Goal: Task Accomplishment & Management: Use online tool/utility

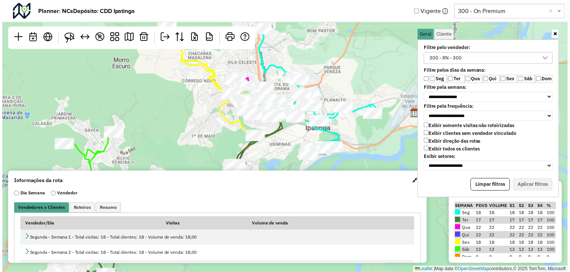
scroll to position [4, 27]
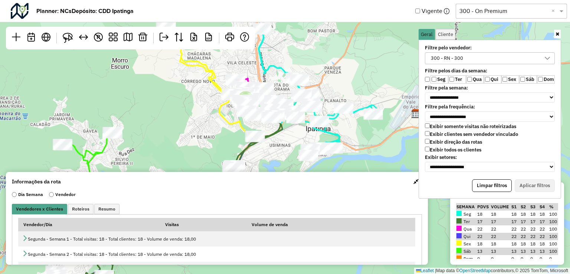
click at [496, 12] on input "text" at bounding box center [504, 11] width 89 height 9
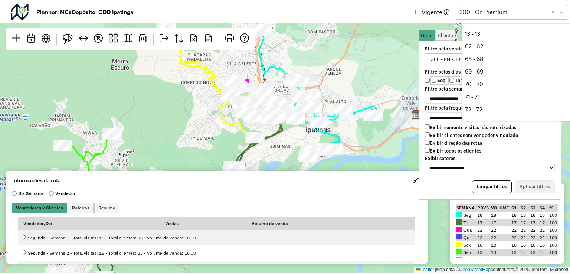
scroll to position [177, 0]
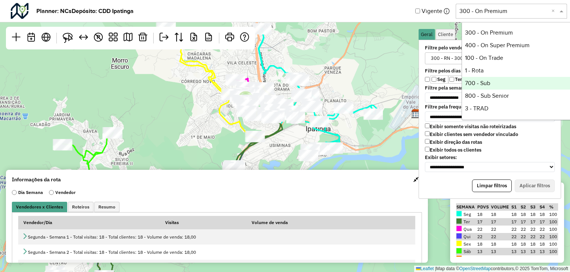
click at [491, 82] on div "700 - Sub" at bounding box center [517, 83] width 111 height 13
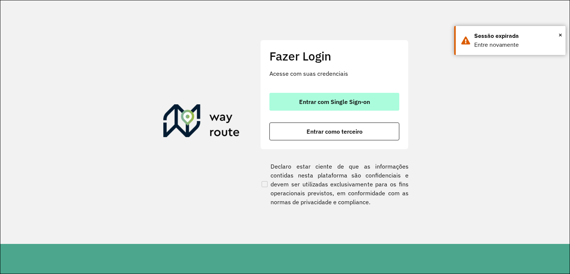
click at [367, 99] on span "Entrar com Single Sign-on" at bounding box center [334, 102] width 71 height 6
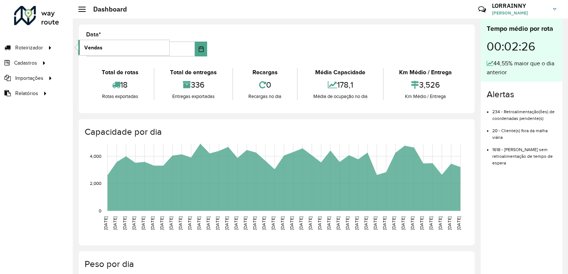
click at [122, 49] on link "Vendas" at bounding box center [123, 47] width 91 height 15
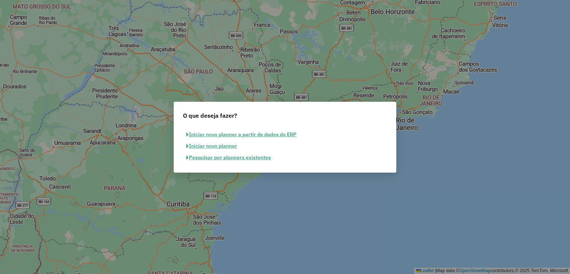
click at [206, 158] on button "Pesquisar por planners existentes" at bounding box center [228, 158] width 91 height 12
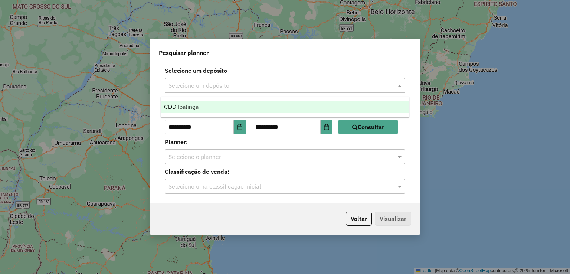
click at [233, 84] on input "text" at bounding box center [278, 85] width 218 height 9
click at [215, 107] on div "CDD Ipatinga" at bounding box center [285, 107] width 248 height 13
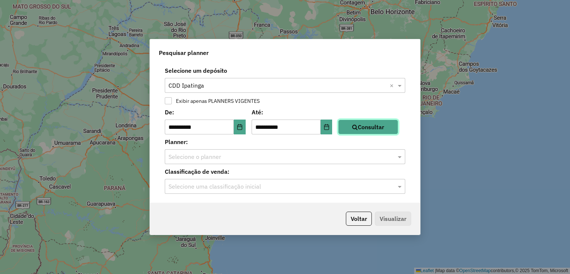
click at [376, 126] on button "Consultar" at bounding box center [368, 127] width 60 height 15
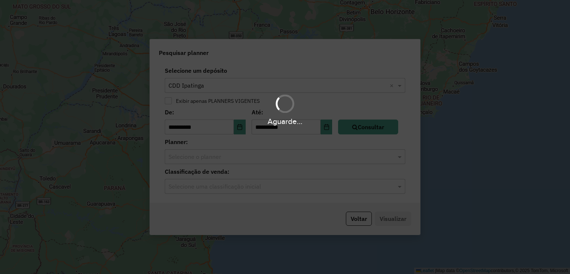
click at [287, 162] on div "Aguarde..." at bounding box center [285, 137] width 570 height 274
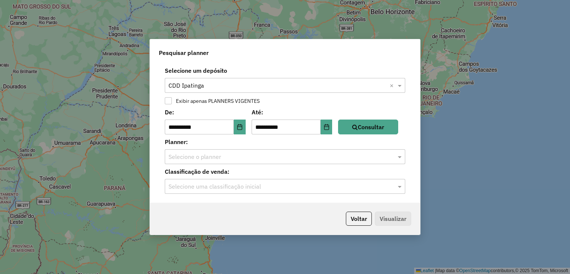
click at [286, 161] on input "text" at bounding box center [278, 157] width 218 height 9
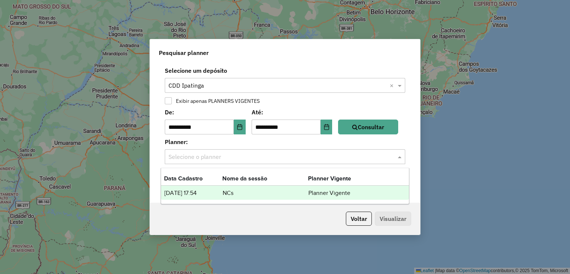
click at [212, 199] on div "24/09/2025 17:54 NCs Planner Vigente" at bounding box center [285, 193] width 248 height 14
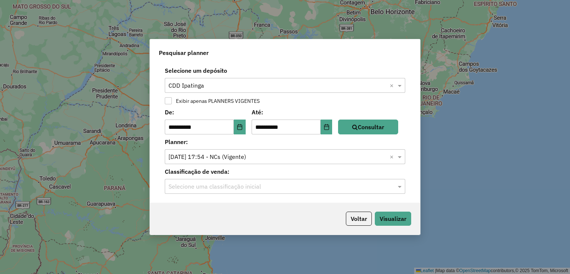
click at [218, 187] on input "text" at bounding box center [278, 186] width 218 height 9
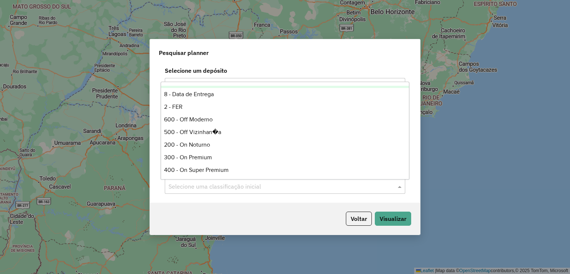
scroll to position [148, 0]
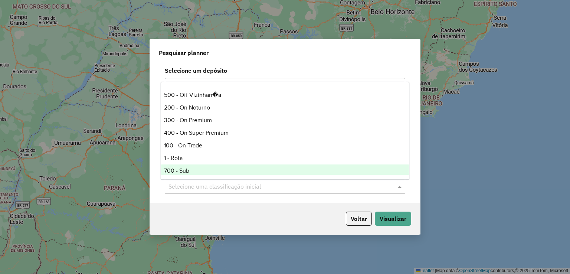
click at [190, 169] on div "700 - Sub" at bounding box center [285, 170] width 248 height 13
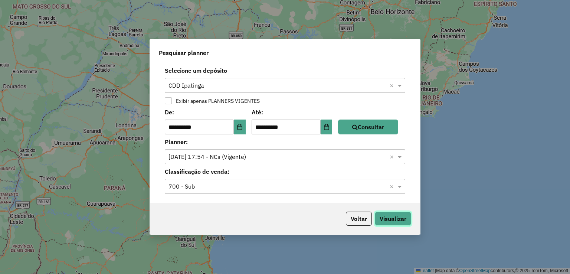
click at [383, 219] on button "Visualizar" at bounding box center [393, 219] width 36 height 14
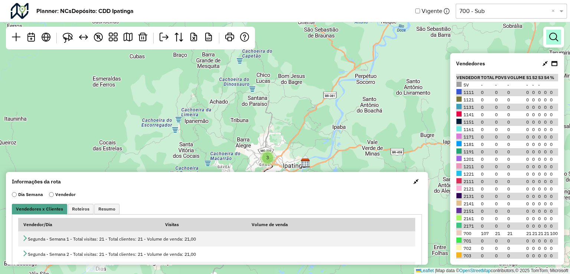
click at [552, 36] on em at bounding box center [553, 37] width 9 height 9
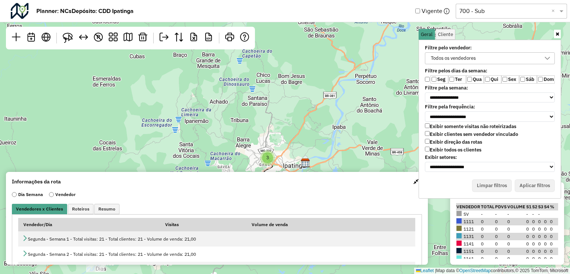
click at [467, 53] on div "Todos os vendedores" at bounding box center [453, 58] width 50 height 11
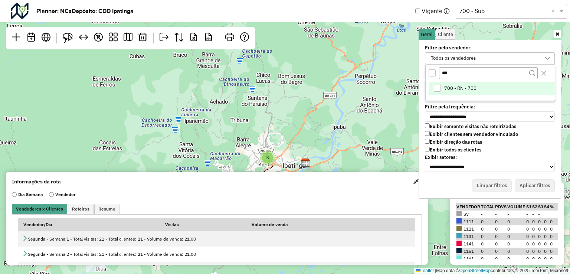
type input "***"
click at [450, 87] on span "700 - RN - 700" at bounding box center [460, 88] width 32 height 6
click at [544, 75] on icon "Close" at bounding box center [544, 73] width 6 height 6
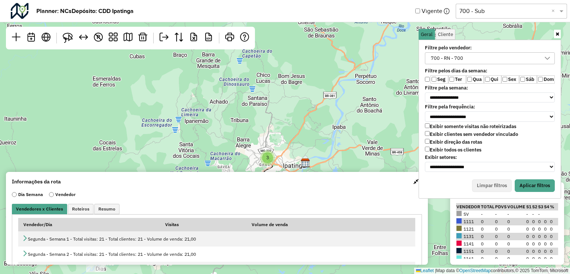
click at [486, 82] on label "Qui" at bounding box center [493, 79] width 18 height 8
click at [508, 78] on label "Sex" at bounding box center [510, 79] width 18 height 8
click at [529, 78] on label "Sáb" at bounding box center [528, 79] width 18 height 8
click at [529, 179] on button "Aplicar filtros" at bounding box center [535, 185] width 40 height 13
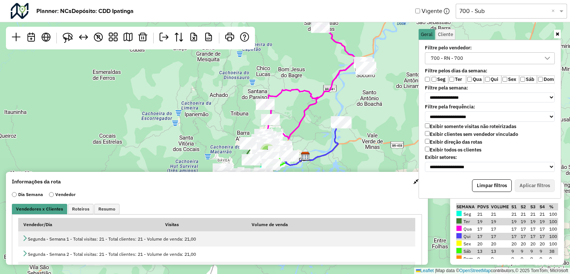
drag, startPoint x: 362, startPoint y: 117, endPoint x: 362, endPoint y: 102, distance: 14.9
click at [362, 102] on div "4 3 ↦ Leaflet | Map data © OpenStreetMap contributors,© 2025 TomTom, Microsoft" at bounding box center [285, 137] width 570 height 274
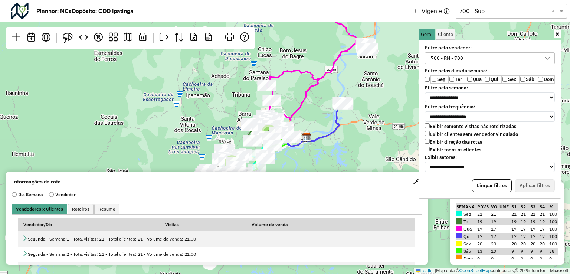
drag, startPoint x: 367, startPoint y: 118, endPoint x: 368, endPoint y: 104, distance: 14.2
click at [368, 104] on div "4 3 ↦ Leaflet | Map data © OpenStreetMap contributors,© 2025 TomTom, Microsoft" at bounding box center [285, 137] width 570 height 274
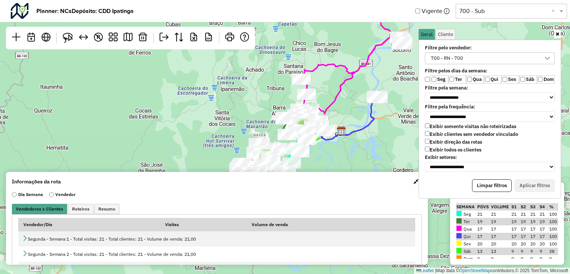
drag, startPoint x: 340, startPoint y: 145, endPoint x: 344, endPoint y: 111, distance: 34.8
click at [344, 111] on div "3 4 ↦ Leaflet | Map data © OpenStreetMap contributors,© 2025 TomTom, Microsoft" at bounding box center [285, 137] width 570 height 274
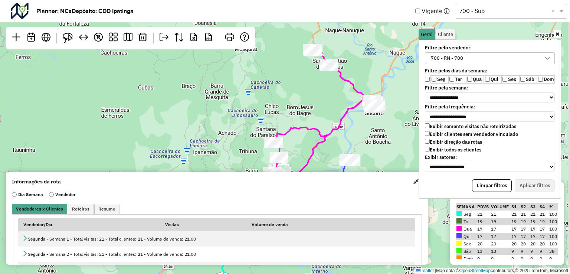
drag, startPoint x: 364, startPoint y: 84, endPoint x: 350, endPoint y: 135, distance: 52.6
click at [331, 159] on div "3 4 ↦ Leaflet | Map data © OpenStreetMap contributors,© 2025 TomTom, Microsoft" at bounding box center [285, 137] width 570 height 274
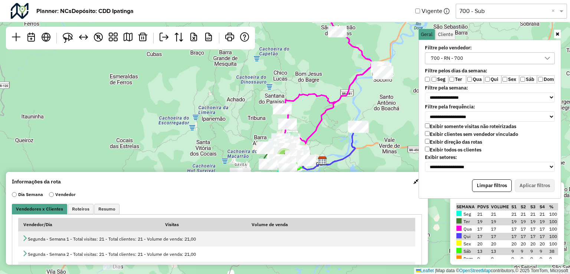
drag, startPoint x: 321, startPoint y: 128, endPoint x: 349, endPoint y: 78, distance: 57.3
click at [343, 69] on div "3 4 ↦ Leaflet | Map data © OpenStreetMap contributors,© 2025 TomTom, Microsoft" at bounding box center [285, 137] width 570 height 274
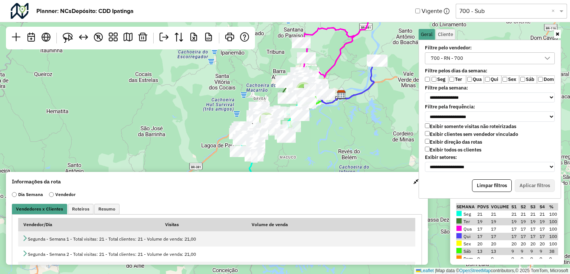
drag, startPoint x: 341, startPoint y: 98, endPoint x: 352, endPoint y: 84, distance: 18.6
click at [352, 58] on div "3 4 ↦ Leaflet | Map data © OpenStreetMap contributors,© 2025 TomTom, Microsoft" at bounding box center [285, 137] width 570 height 274
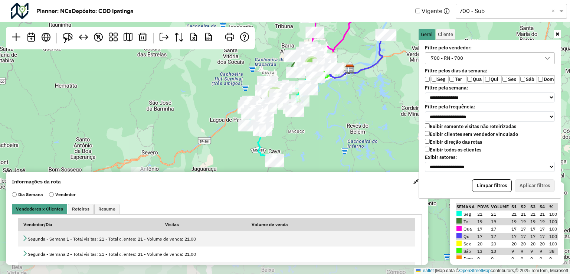
drag, startPoint x: 348, startPoint y: 138, endPoint x: 356, endPoint y: 112, distance: 27.7
click at [356, 112] on div "3 4 ↦ Leaflet | Map data © OpenStreetMap contributors,© 2025 TomTom, Microsoft" at bounding box center [285, 137] width 570 height 274
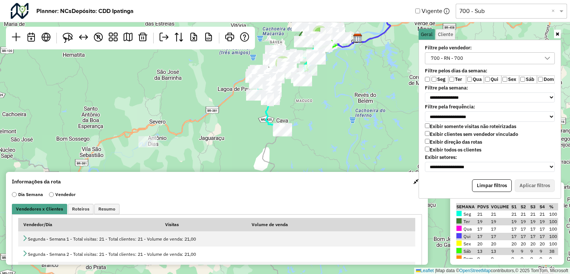
drag, startPoint x: 347, startPoint y: 127, endPoint x: 299, endPoint y: 87, distance: 62.2
click at [356, 95] on div "3 4 ↦ Leaflet | Map data © OpenStreetMap contributors,© 2025 TomTom, Microsoft" at bounding box center [285, 137] width 570 height 274
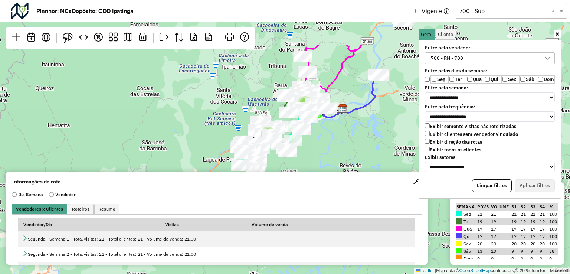
drag, startPoint x: 321, startPoint y: 97, endPoint x: 306, endPoint y: 162, distance: 67.4
click at [306, 162] on div "3 4 ↦ Leaflet | Map data © OpenStreetMap contributors,© 2025 TomTom, Microsoft" at bounding box center [285, 137] width 570 height 274
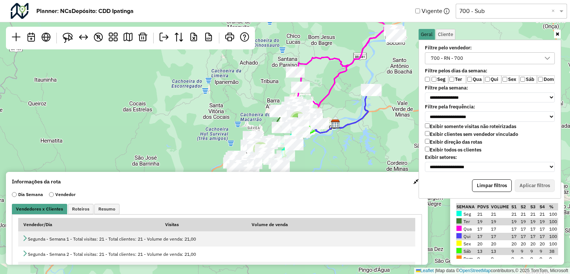
drag, startPoint x: 329, startPoint y: 135, endPoint x: 321, endPoint y: 150, distance: 17.1
click at [321, 150] on div "3 4 ↦ Leaflet | Map data © OpenStreetMap contributors,© 2025 TomTom, Microsoft" at bounding box center [285, 137] width 570 height 274
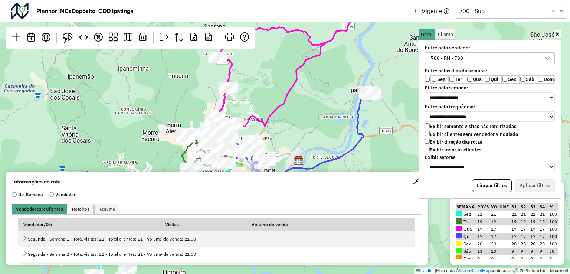
click at [379, 109] on div "4 ↦ Leaflet | Map data © OpenStreetMap contributors,© 2025 TomTom, Microsoft" at bounding box center [285, 137] width 570 height 274
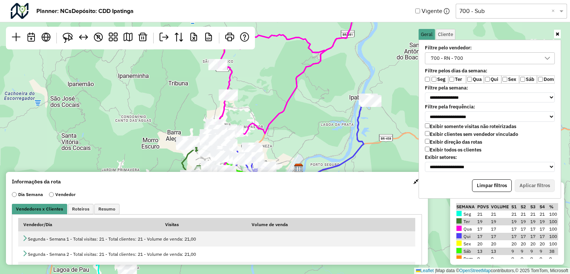
drag, startPoint x: 321, startPoint y: 125, endPoint x: 322, endPoint y: 138, distance: 13.1
click at [322, 138] on div "4 ↦ Leaflet | Map data © OpenStreetMap contributors,© 2025 TomTom, Microsoft" at bounding box center [285, 137] width 570 height 274
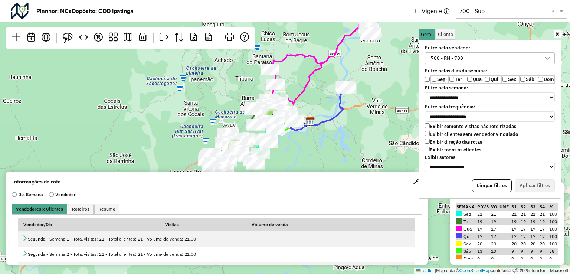
drag, startPoint x: 327, startPoint y: 111, endPoint x: 325, endPoint y: 100, distance: 11.0
click at [325, 100] on div "3 4 ↦ Leaflet | Map data © OpenStreetMap contributors,© 2025 TomTom, Microsoft" at bounding box center [285, 137] width 570 height 274
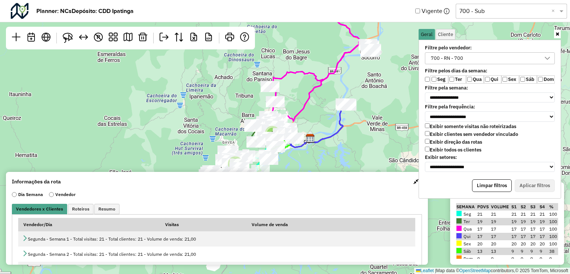
drag, startPoint x: 291, startPoint y: 69, endPoint x: 291, endPoint y: 86, distance: 17.1
click at [291, 86] on div "3 4 ↦ Leaflet | Map data © OpenStreetMap contributors,© 2025 TomTom, Microsoft" at bounding box center [285, 137] width 570 height 274
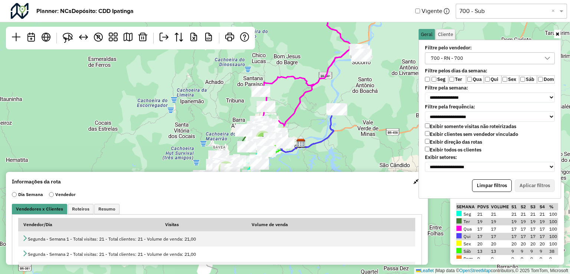
drag, startPoint x: 306, startPoint y: 89, endPoint x: 291, endPoint y: 94, distance: 15.7
click at [291, 94] on div "3 4 ↦ Leaflet | Map data © OpenStreetMap contributors,© 2025 TomTom, Microsoft" at bounding box center [285, 137] width 570 height 274
